Goal: Submit feedback/report problem

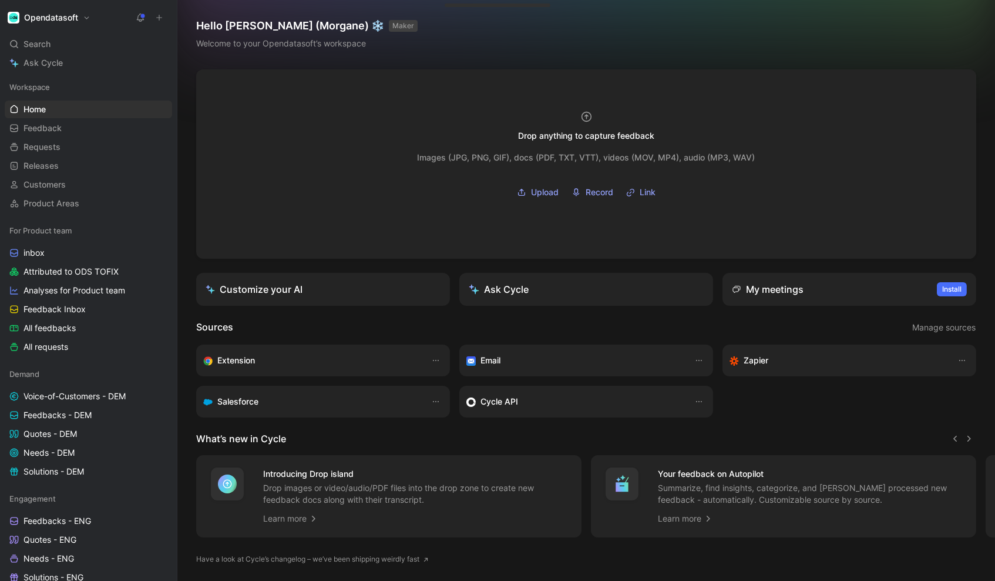
click at [73, 15] on h1 "Opendatasoft" at bounding box center [51, 17] width 54 height 11
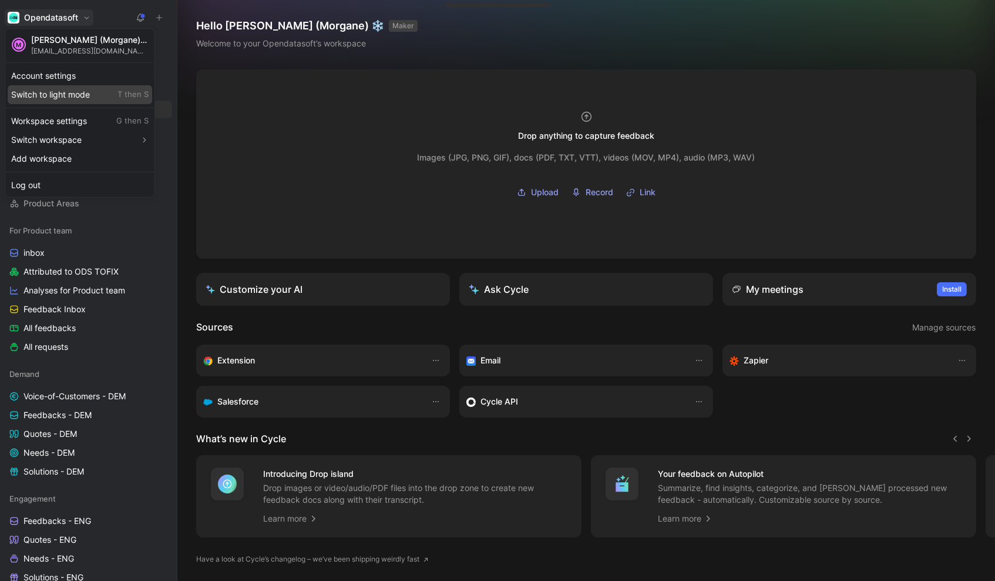
click at [96, 93] on div "Switch to light mode T then S" at bounding box center [80, 94] width 145 height 19
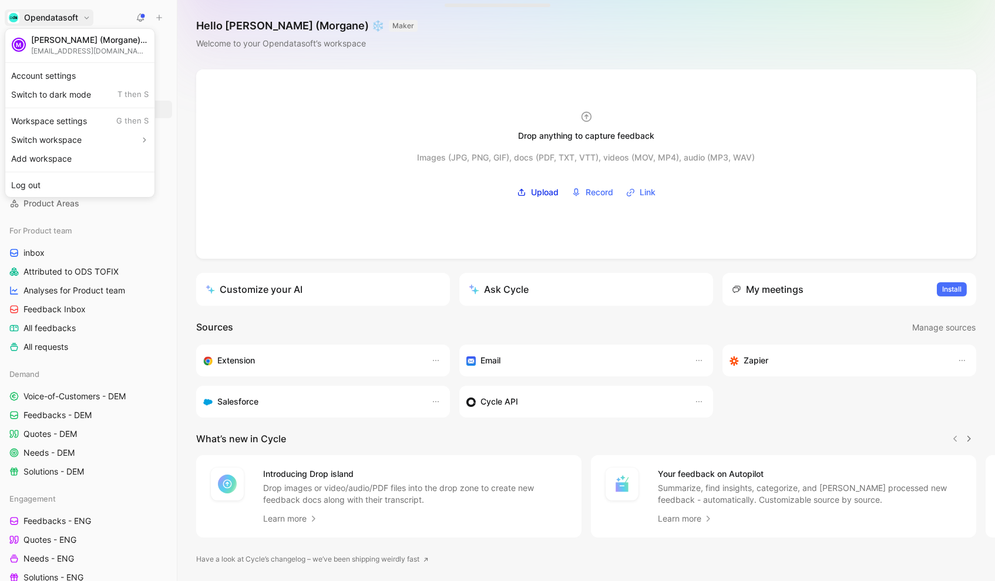
click at [164, 287] on div at bounding box center [497, 290] width 995 height 581
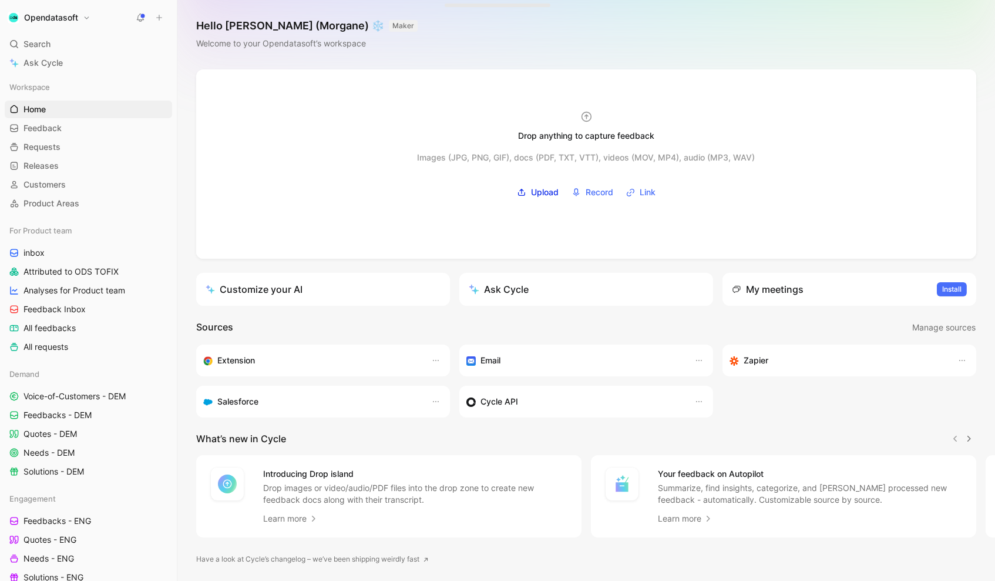
click at [73, 18] on h1 "Opendatasoft" at bounding box center [51, 17] width 54 height 11
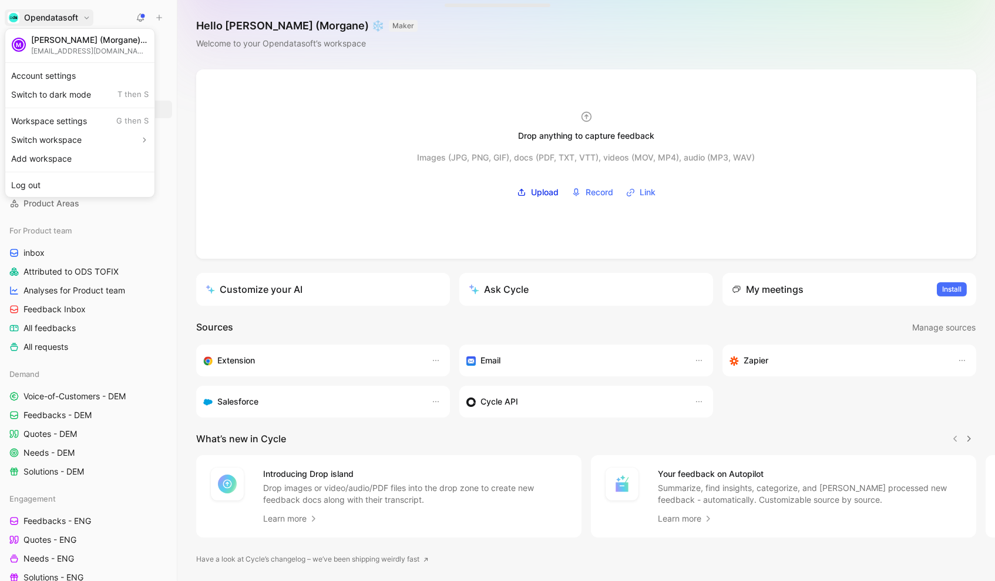
click at [73, 18] on div at bounding box center [497, 290] width 995 height 581
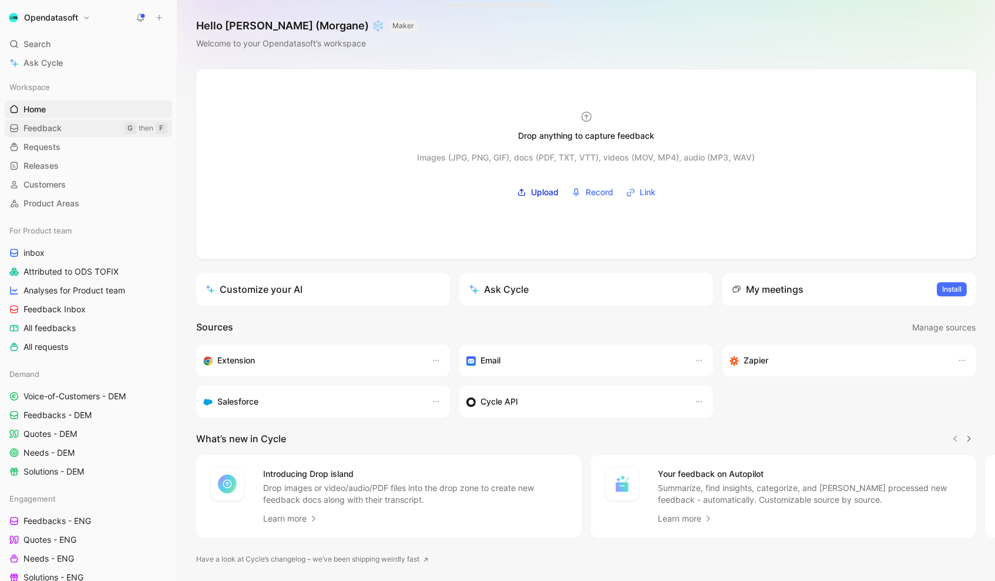
click at [55, 123] on span "Feedback" at bounding box center [43, 128] width 38 height 12
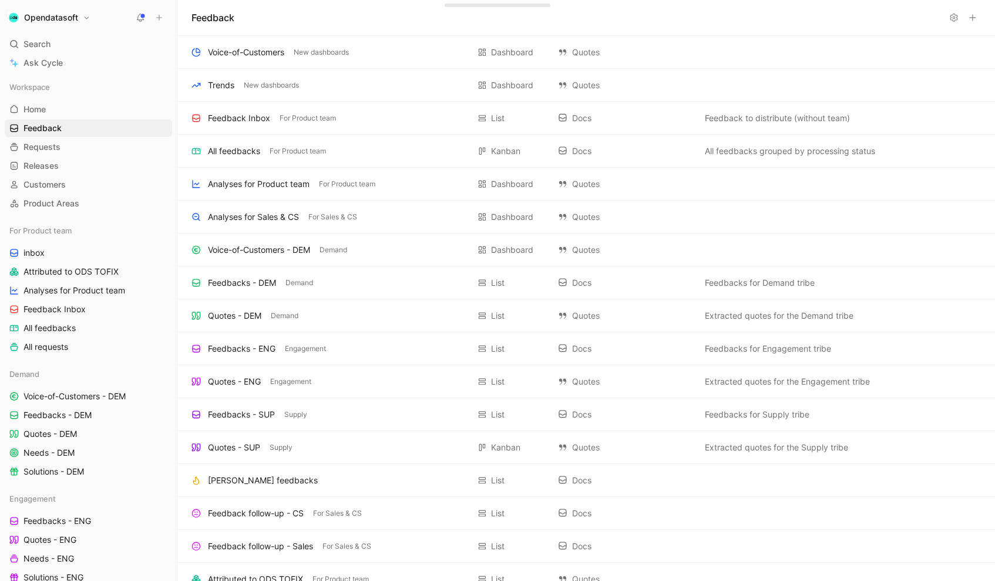
click at [175, 16] on icon at bounding box center [176, 17] width 9 height 9
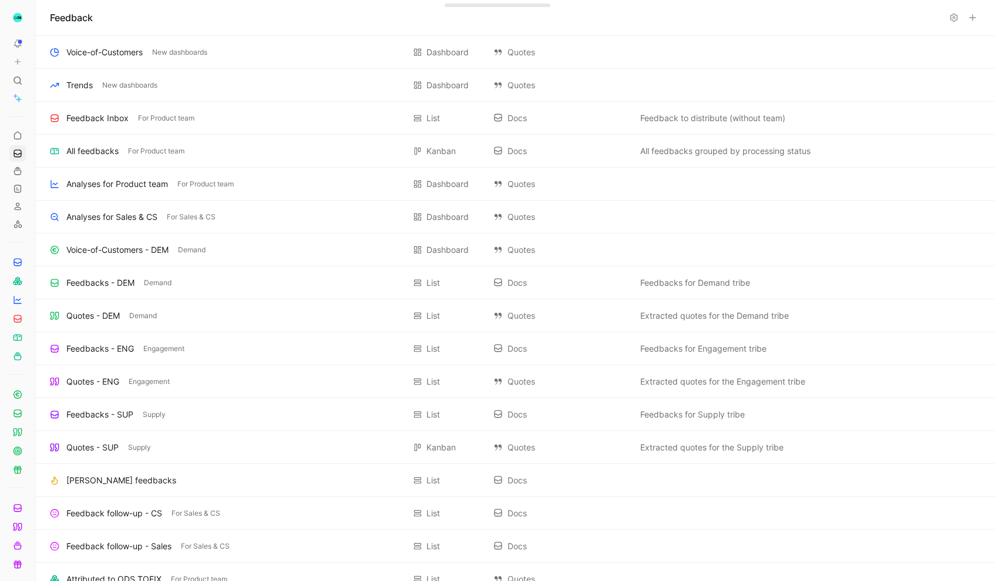
click at [14, 19] on img "button" at bounding box center [18, 18] width 12 height 12
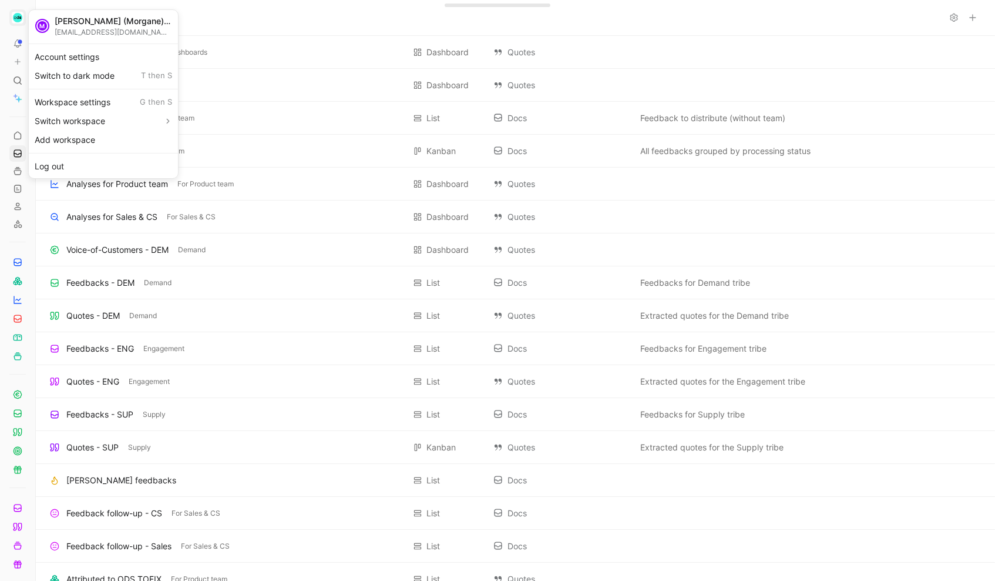
click at [14, 19] on div at bounding box center [497, 290] width 995 height 581
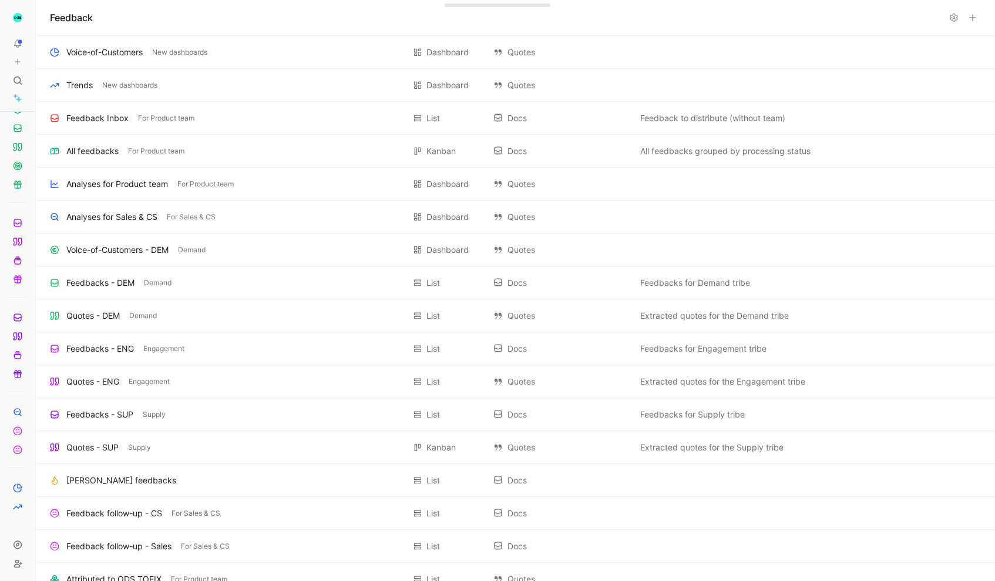
scroll to position [285, 0]
click at [39, 18] on icon at bounding box center [38, 17] width 9 height 9
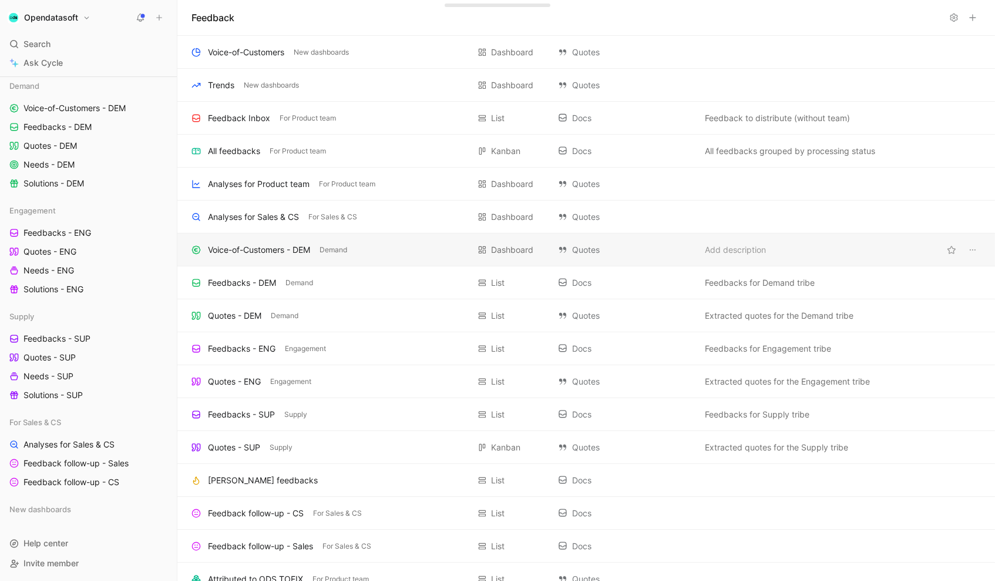
scroll to position [287, 0]
click at [53, 13] on h1 "Opendatasoft" at bounding box center [51, 17] width 54 height 11
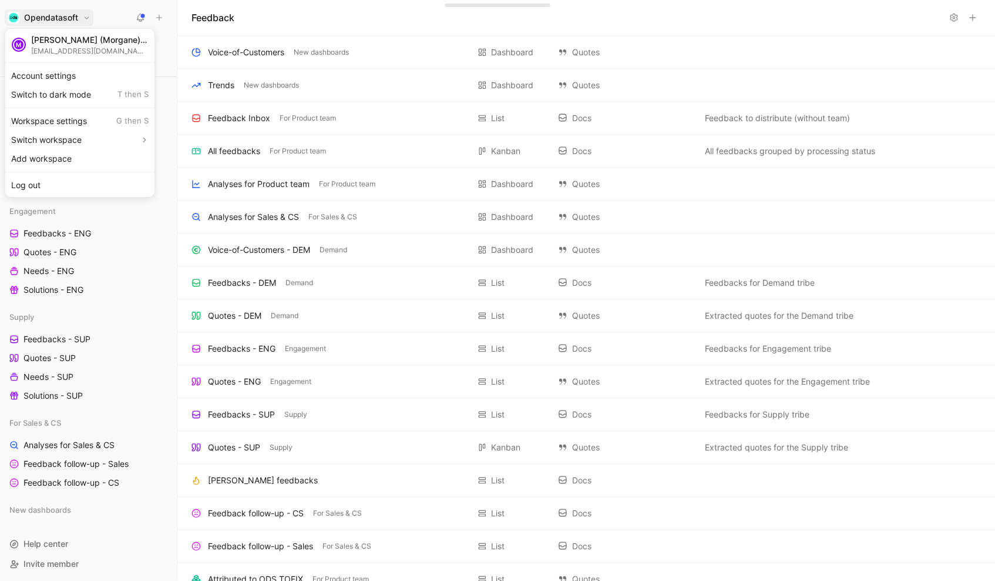
click at [53, 13] on div at bounding box center [497, 290] width 995 height 581
